Goal: Task Accomplishment & Management: Complete application form

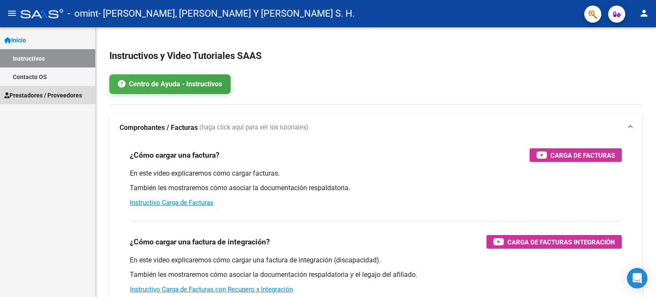
click at [39, 91] on span "Prestadores / Proveedores" at bounding box center [43, 94] width 78 height 9
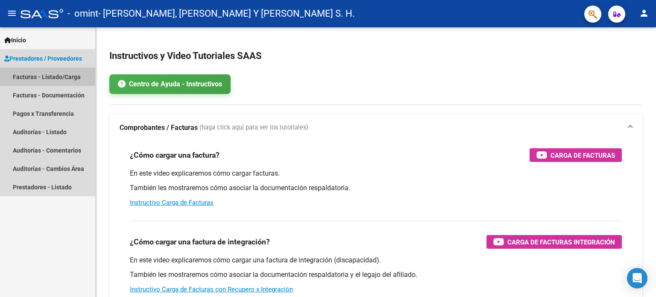
click at [44, 78] on link "Facturas - Listado/Carga" at bounding box center [47, 76] width 95 height 18
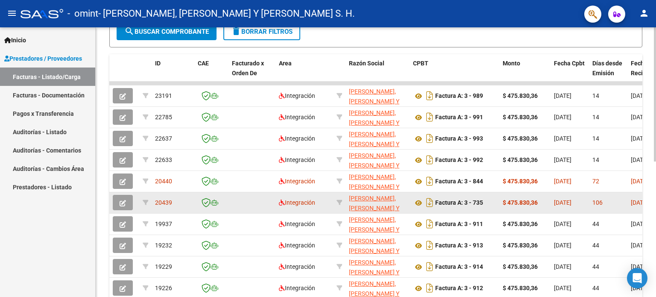
scroll to position [256, 0]
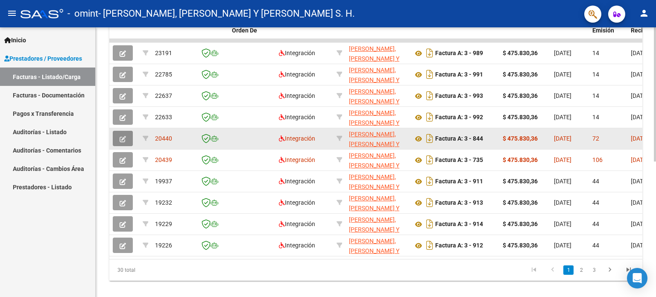
click at [117, 131] on button "button" at bounding box center [123, 138] width 20 height 15
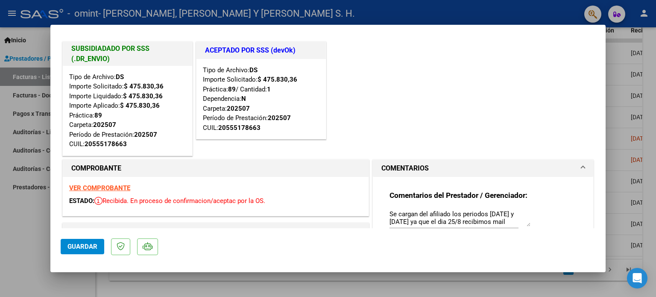
scroll to position [0, 0]
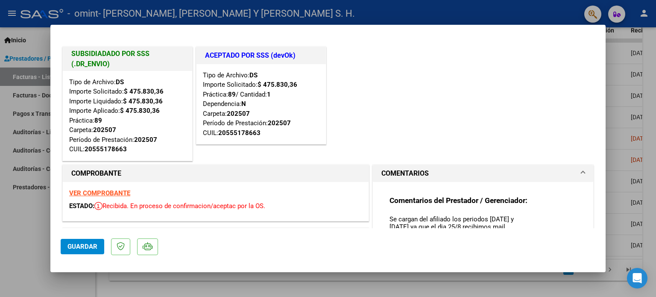
click at [636, 86] on div at bounding box center [328, 148] width 656 height 297
type input "$ 0,00"
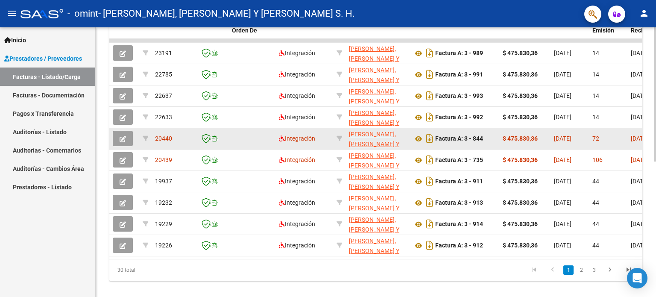
click at [117, 138] on button "button" at bounding box center [123, 138] width 20 height 15
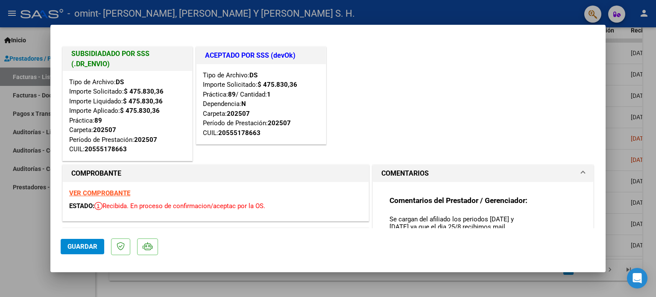
click at [655, 105] on div at bounding box center [328, 148] width 656 height 297
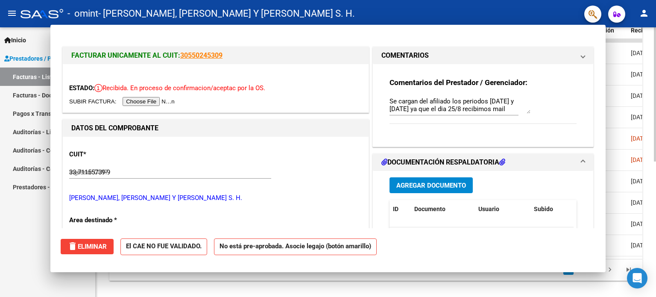
type input "$ 0,00"
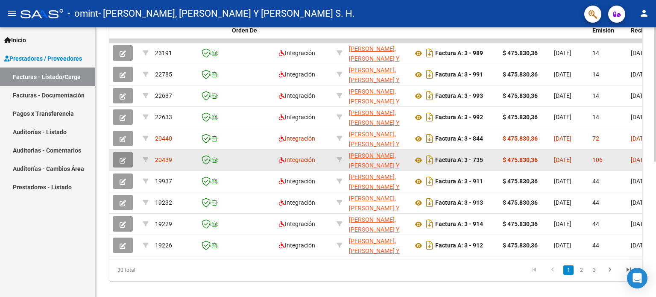
click at [120, 157] on icon "button" at bounding box center [123, 160] width 6 height 6
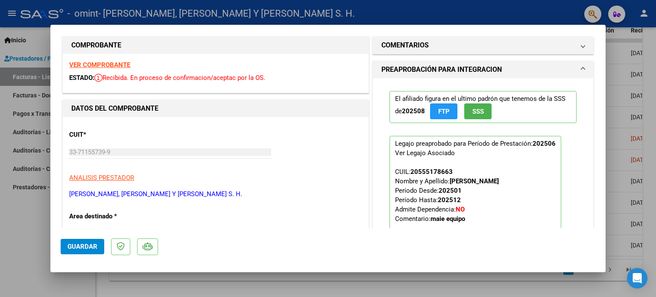
scroll to position [213, 0]
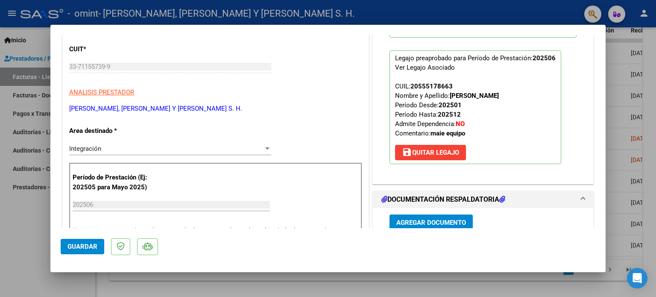
click at [655, 137] on div at bounding box center [328, 148] width 656 height 297
type input "$ 0,00"
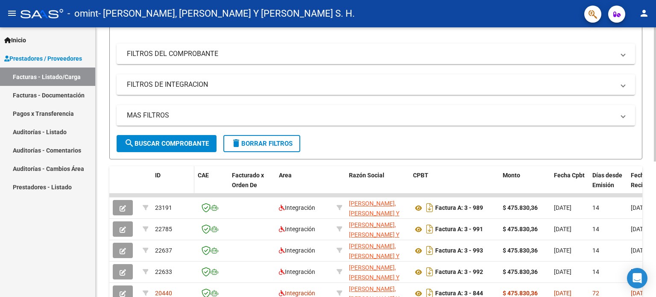
scroll to position [187, 0]
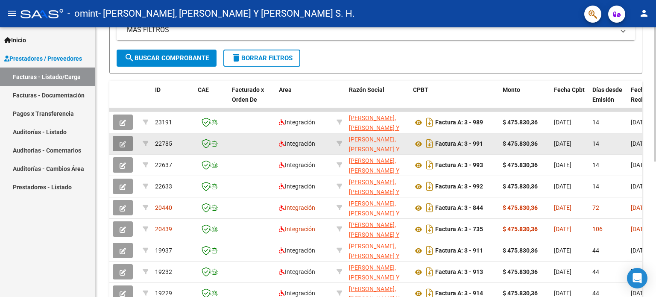
click at [117, 141] on button "button" at bounding box center [123, 143] width 20 height 15
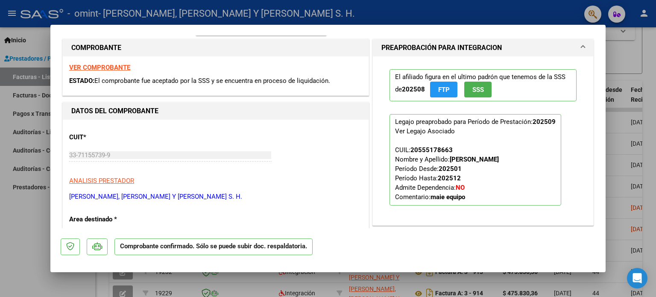
scroll to position [0, 0]
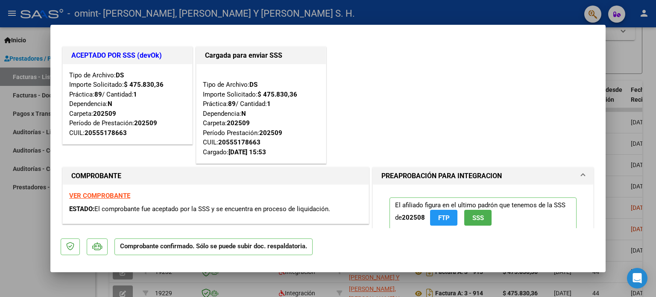
click at [633, 64] on div at bounding box center [328, 148] width 656 height 297
type input "$ 0,00"
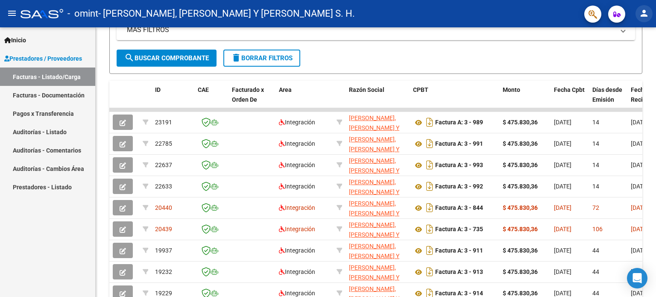
click at [644, 15] on mat-icon "person" at bounding box center [644, 13] width 10 height 10
click at [628, 50] on button "exit_to_app Salir" at bounding box center [626, 56] width 52 height 20
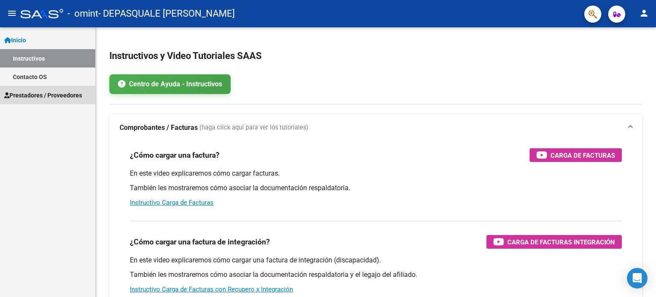
click at [48, 102] on link "Prestadores / Proveedores" at bounding box center [47, 95] width 95 height 18
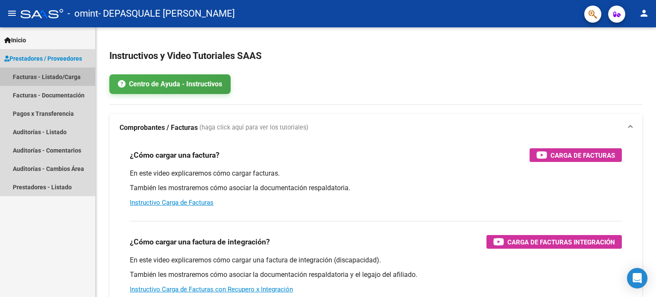
click at [46, 80] on link "Facturas - Listado/Carga" at bounding box center [47, 76] width 95 height 18
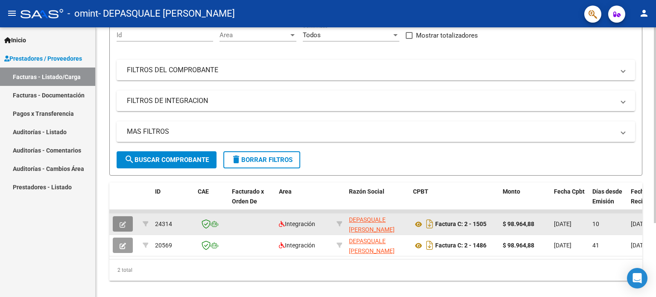
click at [121, 222] on icon "button" at bounding box center [123, 224] width 6 height 6
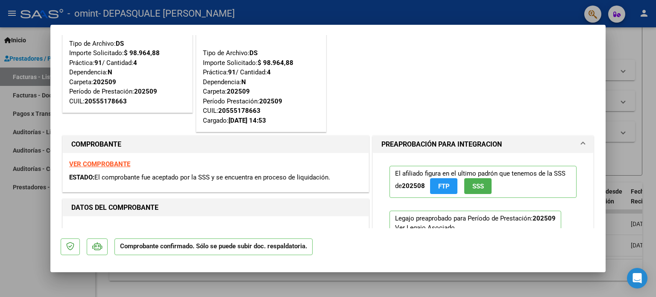
scroll to position [128, 0]
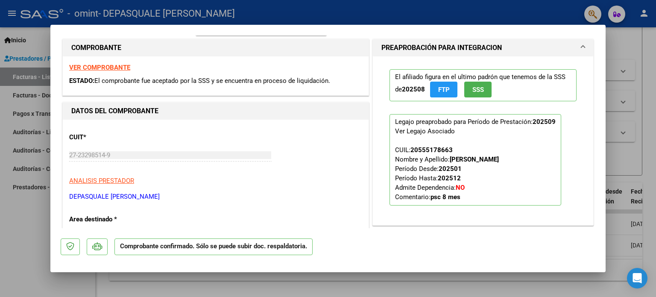
click at [618, 168] on div at bounding box center [328, 148] width 656 height 297
type input "$ 0,00"
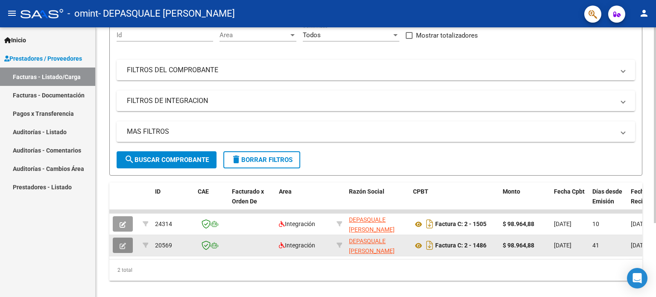
click at [122, 242] on icon "button" at bounding box center [123, 245] width 6 height 6
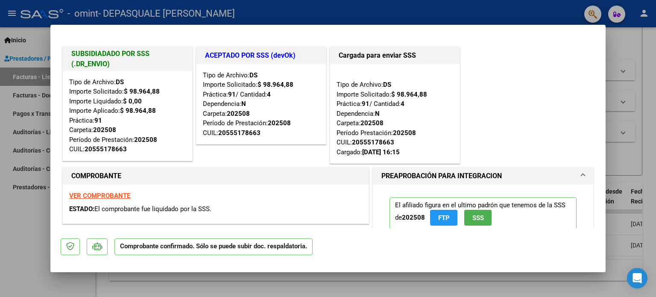
click at [636, 61] on div at bounding box center [328, 148] width 656 height 297
type input "$ 0,00"
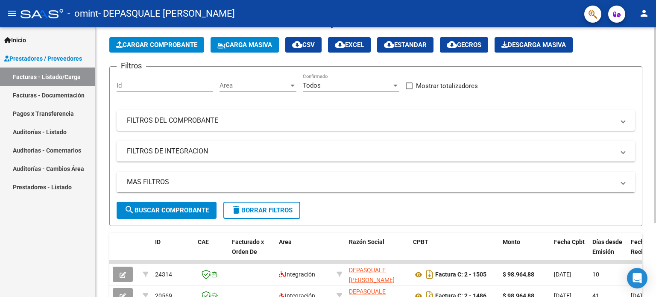
scroll to position [0, 0]
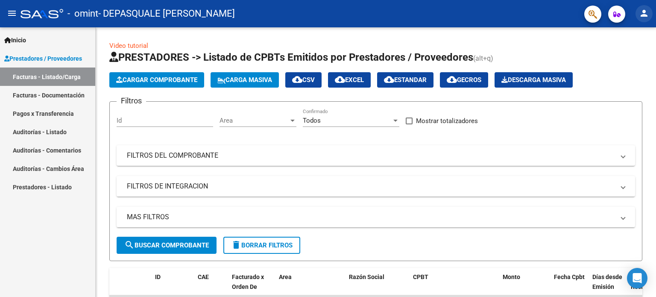
click at [646, 14] on mat-icon "person" at bounding box center [644, 13] width 10 height 10
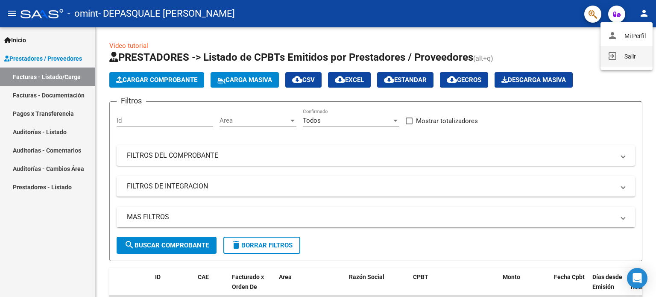
click at [625, 56] on button "exit_to_app Salir" at bounding box center [626, 56] width 52 height 20
